Goal: Transaction & Acquisition: Purchase product/service

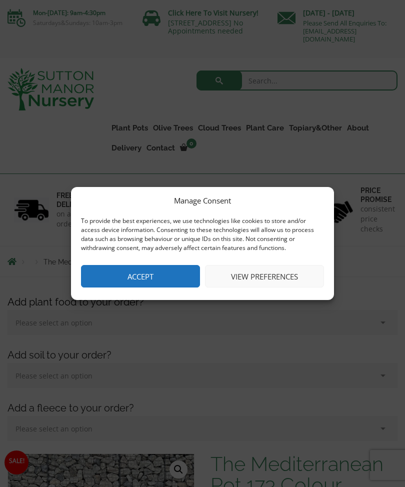
click at [104, 271] on button "Accept" at bounding box center [140, 276] width 119 height 22
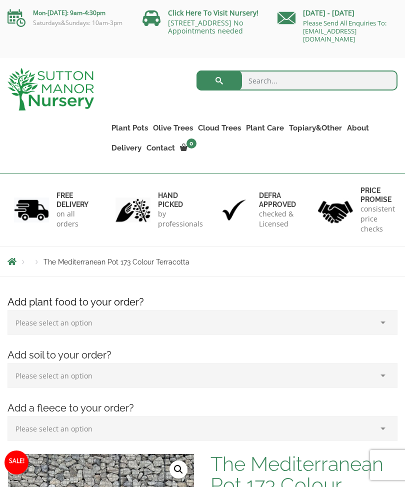
click at [0, 0] on link "Squares And Troughs" at bounding box center [0, 0] width 0 height 0
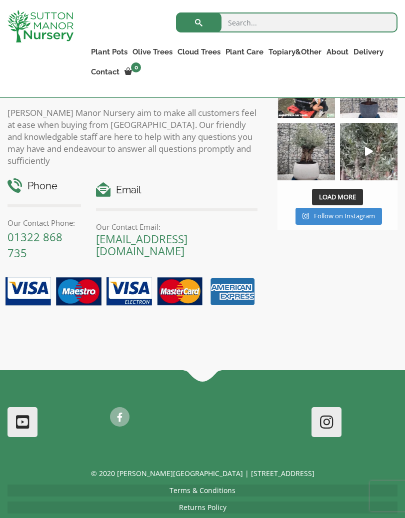
scroll to position [1567, 0]
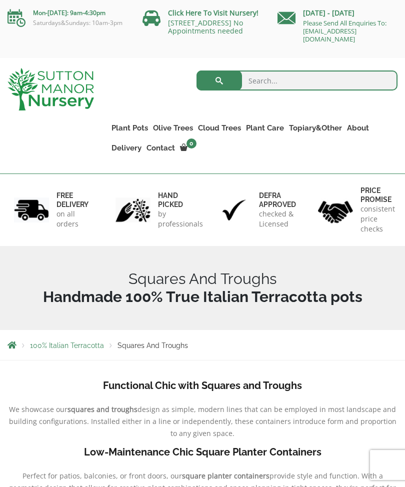
click at [0, 0] on link "Big Bell Pots" at bounding box center [0, 0] width 0 height 0
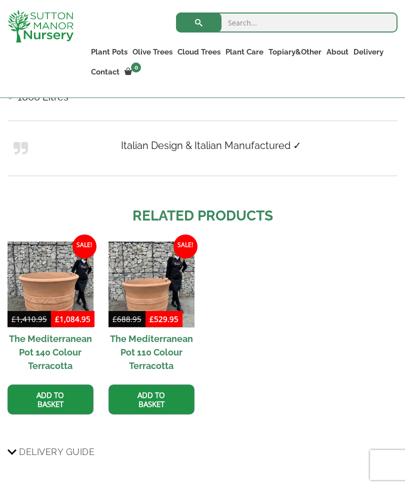
scroll to position [1122, 0]
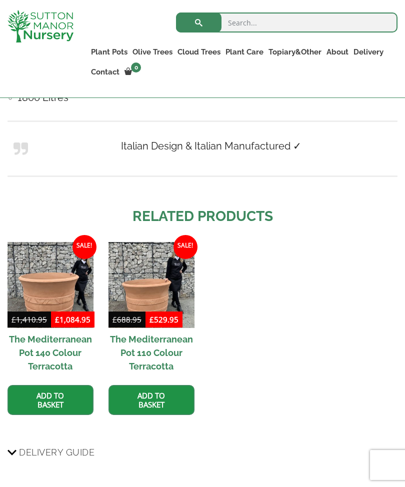
click at [63, 271] on img at bounding box center [50, 285] width 86 height 86
